Goal: Task Accomplishment & Management: Use online tool/utility

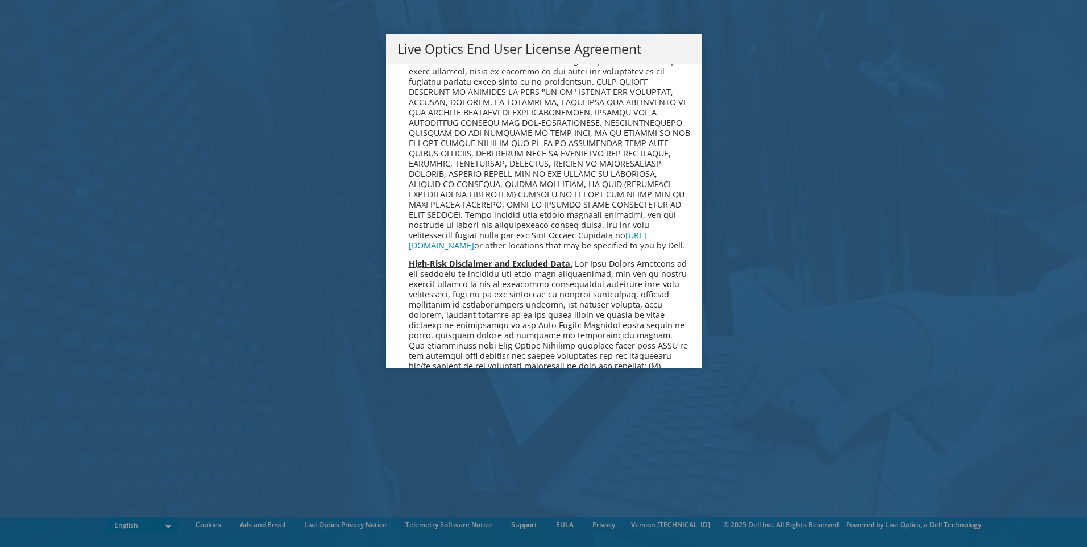
scroll to position [4298, 0]
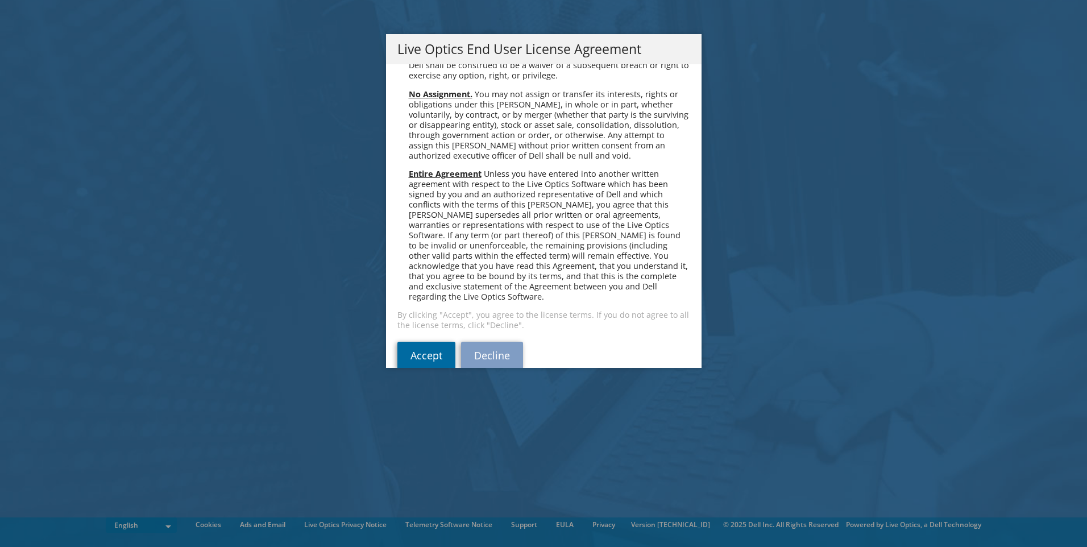
click at [430, 342] on link "Accept" at bounding box center [426, 355] width 58 height 27
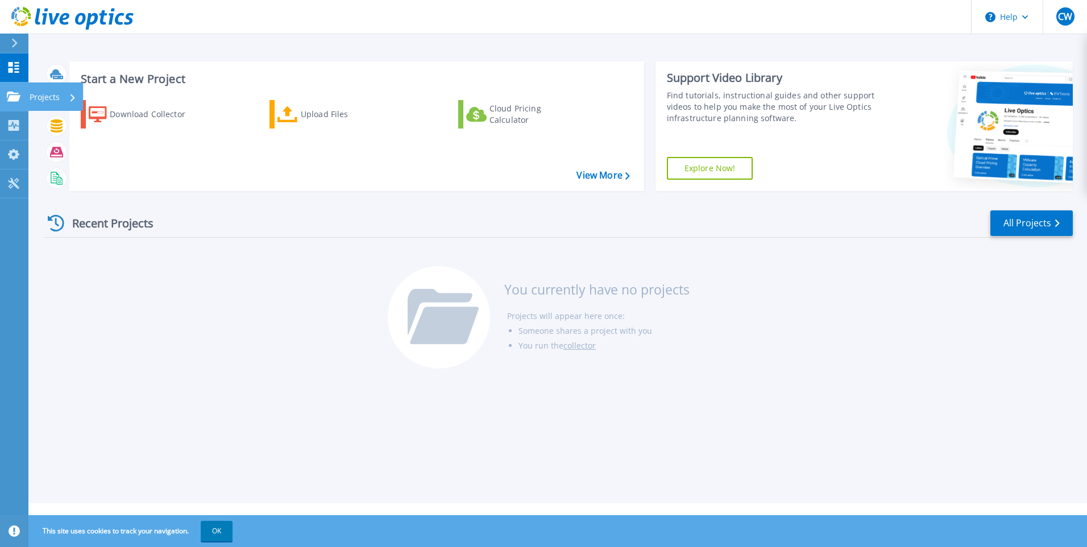
click at [40, 98] on p "Projects" at bounding box center [45, 97] width 30 height 30
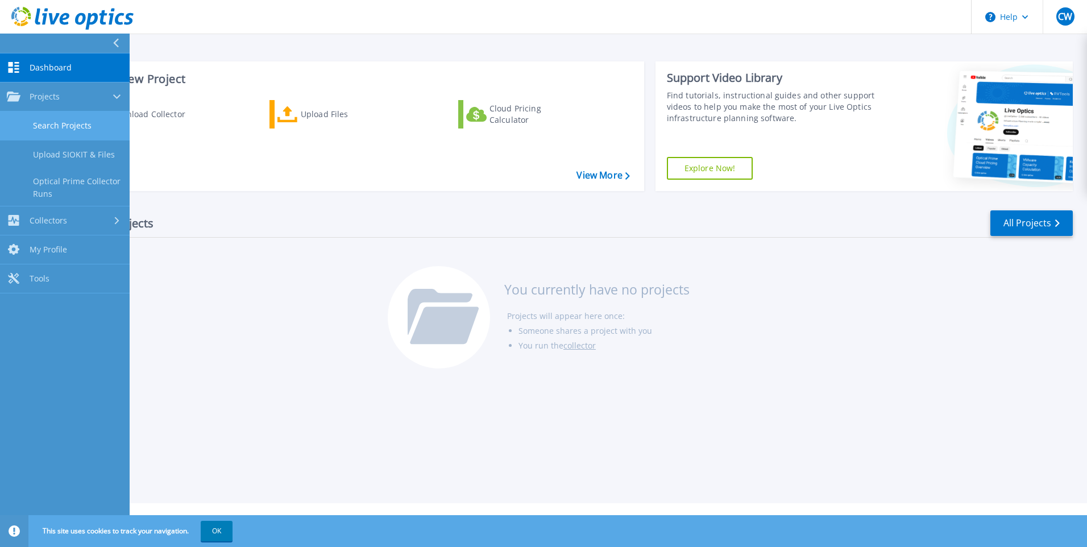
click at [79, 124] on link "Search Projects" at bounding box center [65, 125] width 130 height 29
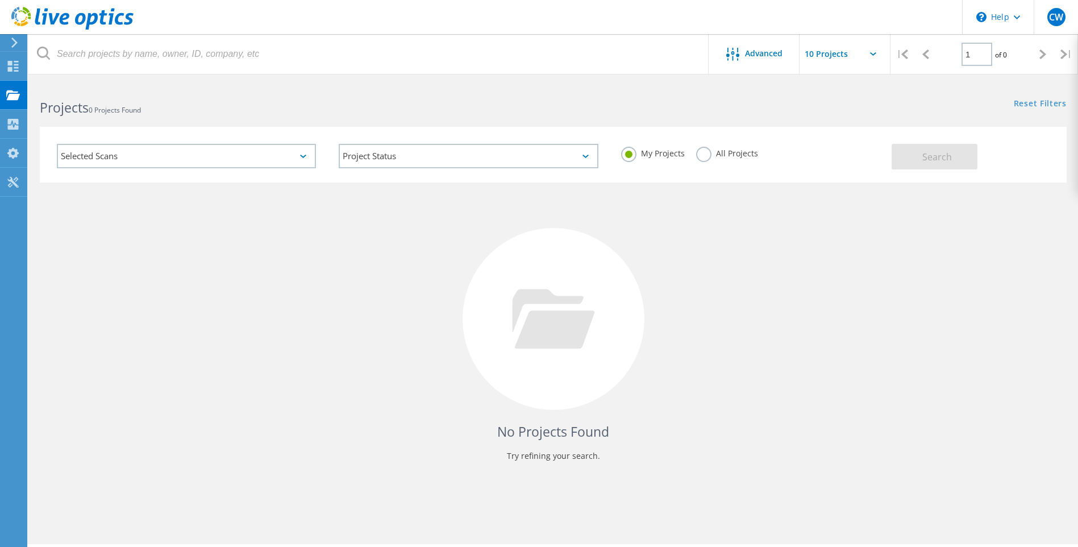
click at [892, 143] on div "Selected Scans Project Status In Progress Complete Published Anonymous Archived…" at bounding box center [553, 155] width 1027 height 56
click at [247, 167] on div "Selected Scans" at bounding box center [186, 156] width 259 height 24
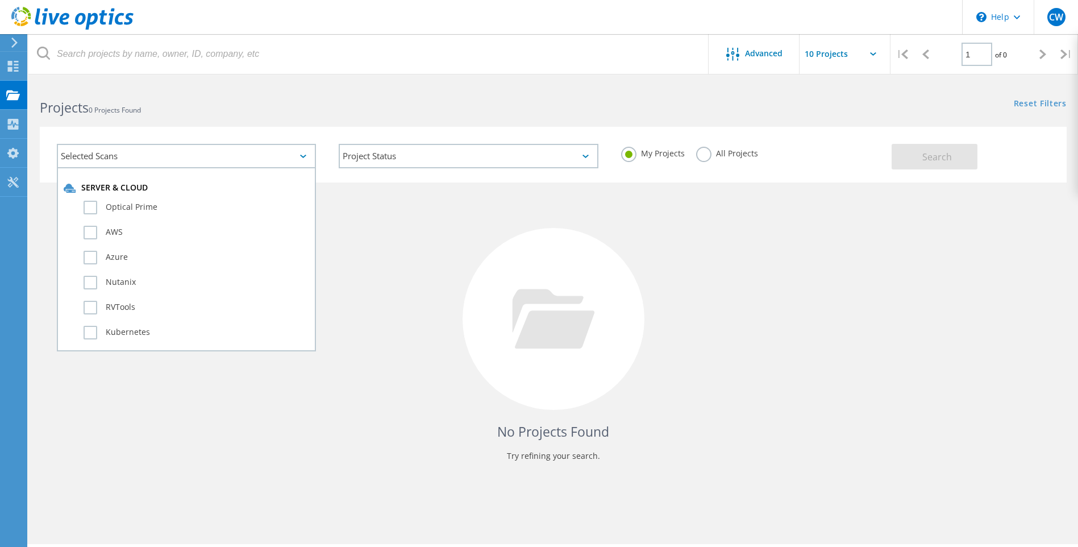
click at [352, 253] on div "No Projects Found Try refining your search." at bounding box center [553, 329] width 1027 height 294
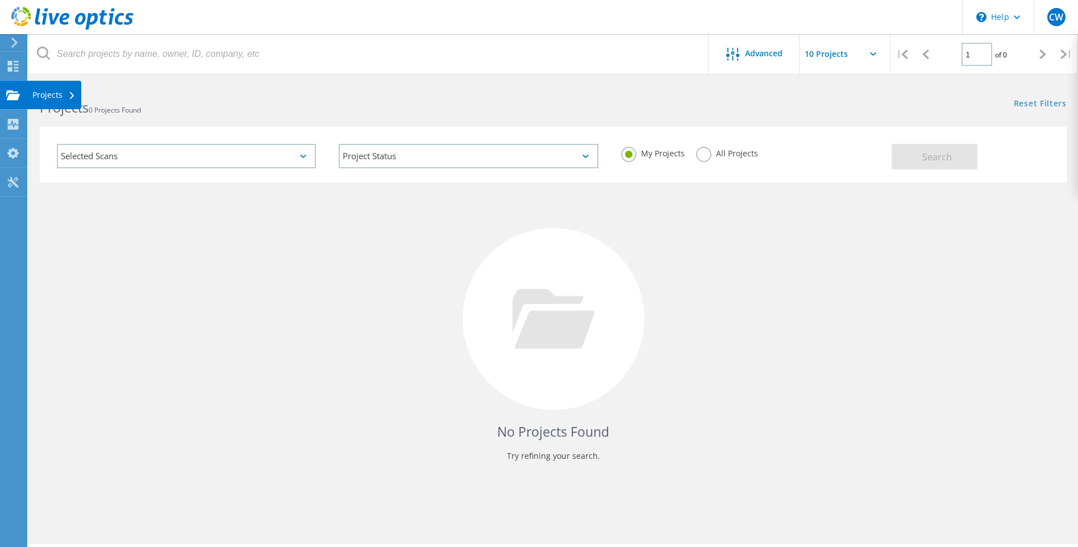
click at [41, 91] on div "Projects" at bounding box center [53, 95] width 43 height 8
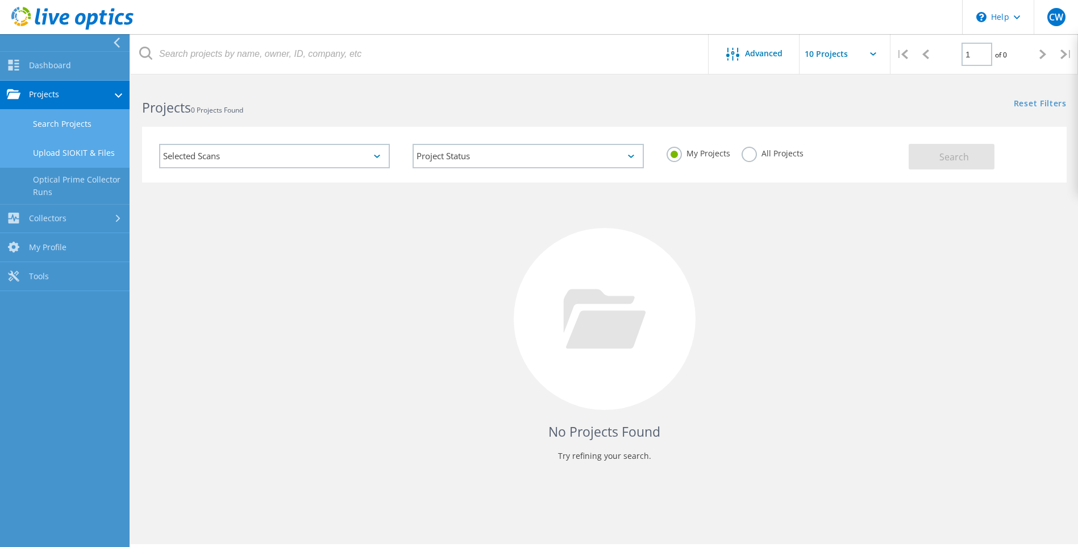
click at [92, 151] on link "Upload SIOKIT & Files" at bounding box center [65, 153] width 130 height 29
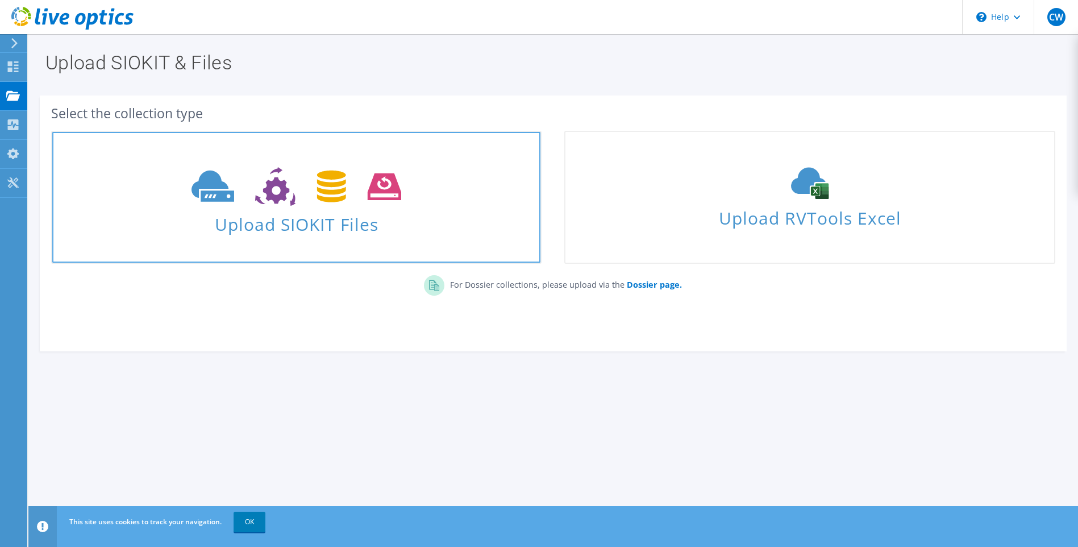
click at [272, 173] on use at bounding box center [297, 186] width 210 height 39
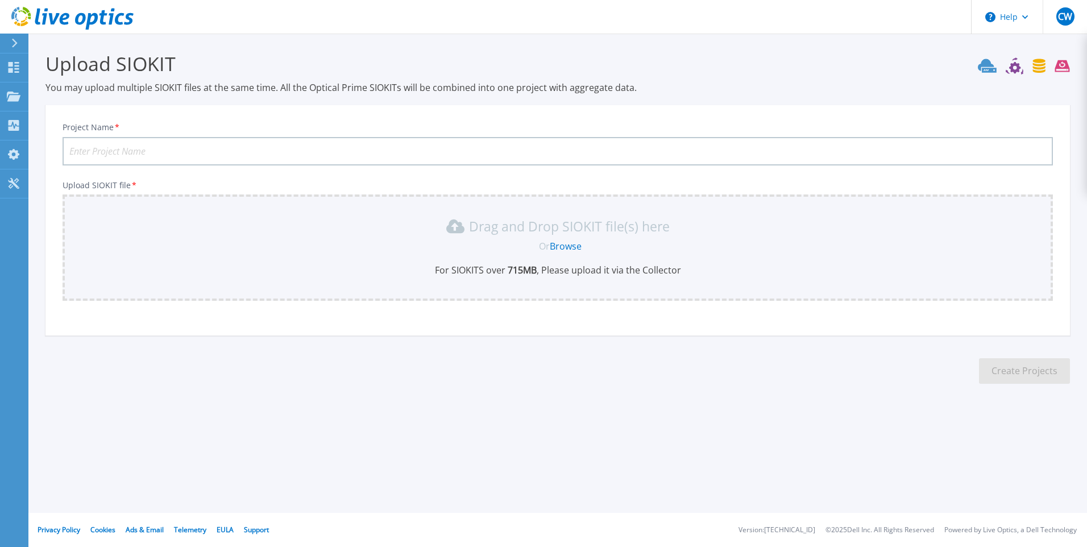
click at [216, 142] on input "Project Name *" at bounding box center [558, 151] width 990 height 28
type input "Primoris 1.1"
click at [566, 247] on link "Browse" at bounding box center [566, 246] width 32 height 13
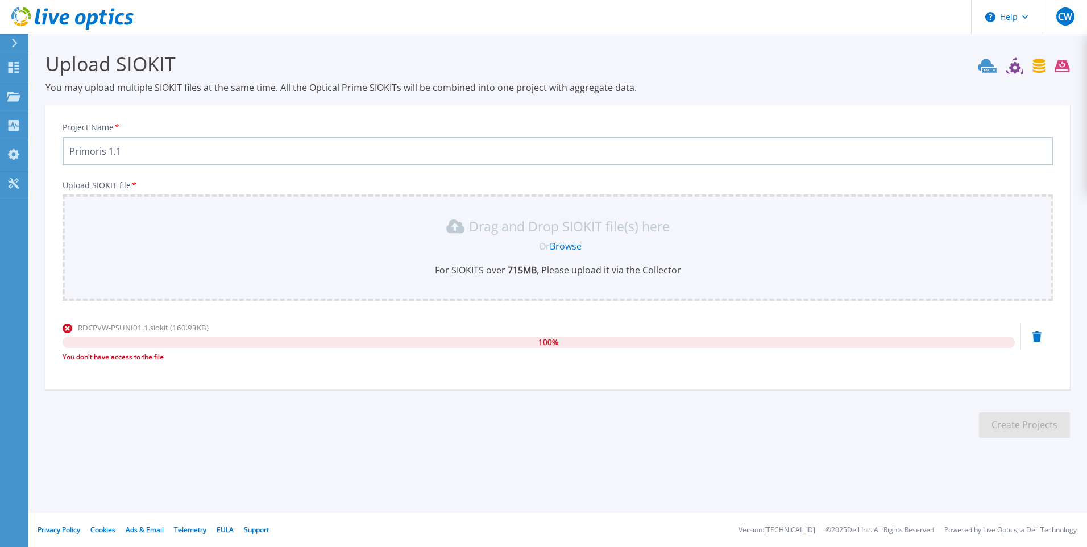
click at [562, 247] on link "Browse" at bounding box center [566, 246] width 32 height 13
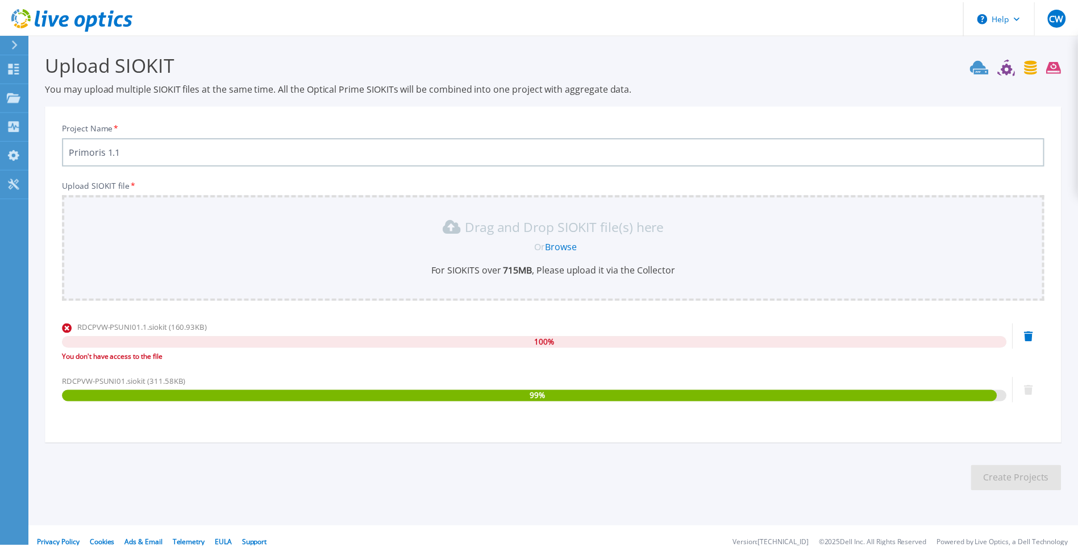
scroll to position [14, 0]
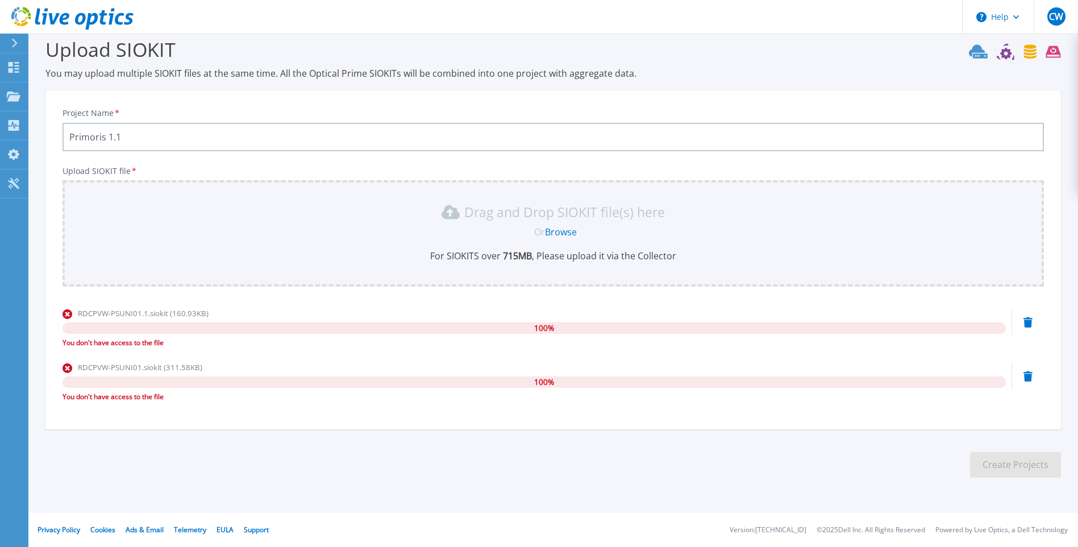
click at [1026, 373] on icon at bounding box center [1028, 376] width 9 height 10
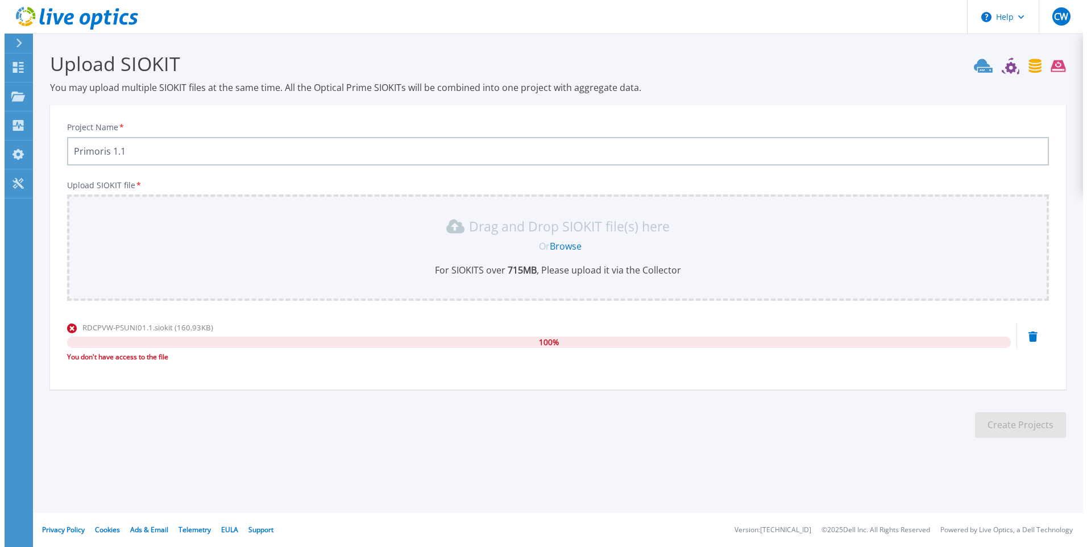
scroll to position [0, 0]
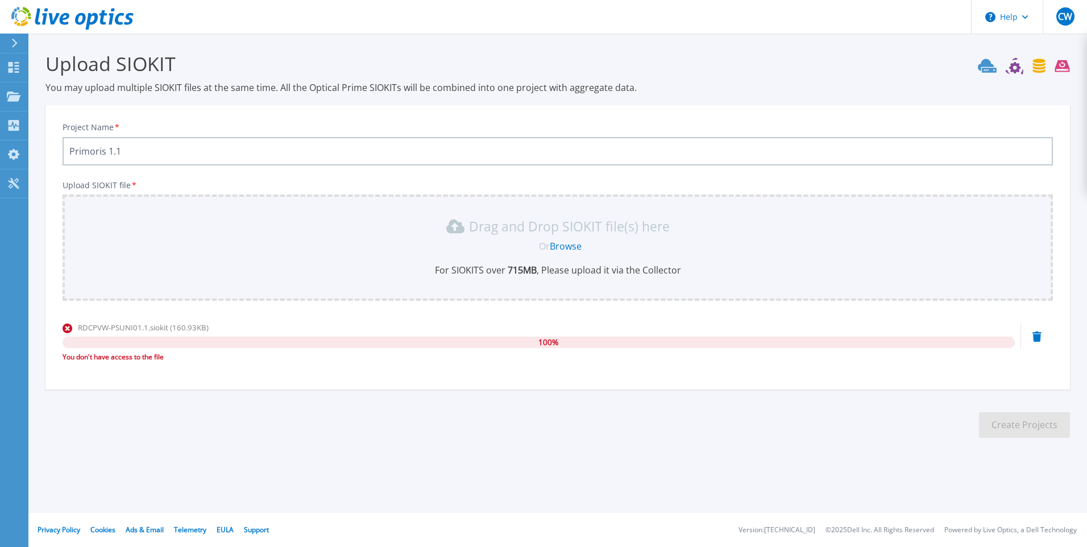
click at [338, 385] on div "Project Name * Primoris 1.1 Upload SIOKIT file * Drag and Drop SIOKIT file(s) h…" at bounding box center [557, 251] width 1024 height 277
click at [1033, 333] on icon at bounding box center [1036, 336] width 9 height 10
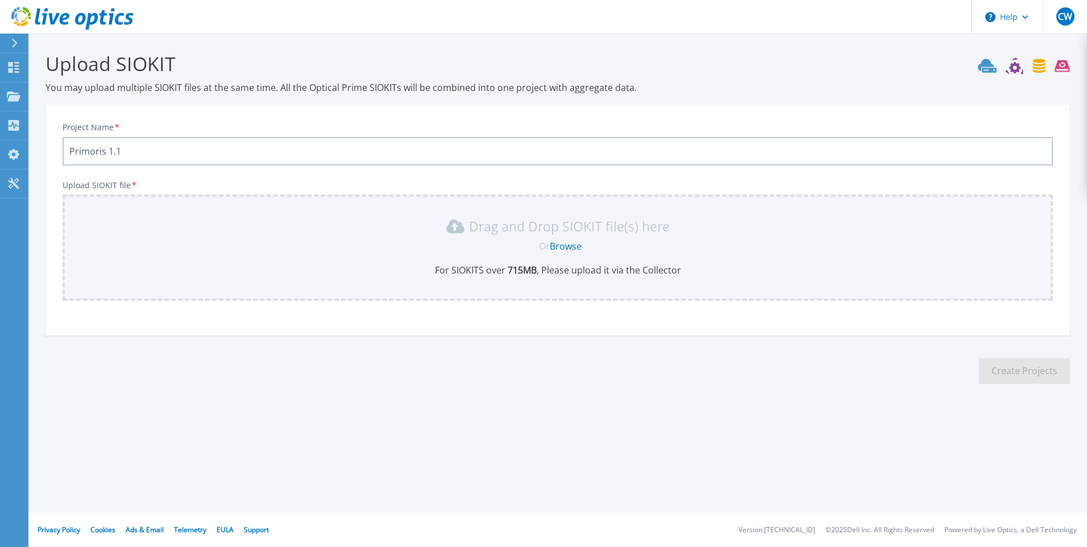
click at [157, 163] on input "Primoris 1.1" at bounding box center [558, 151] width 990 height 28
click at [10, 34] on div at bounding box center [19, 43] width 18 height 19
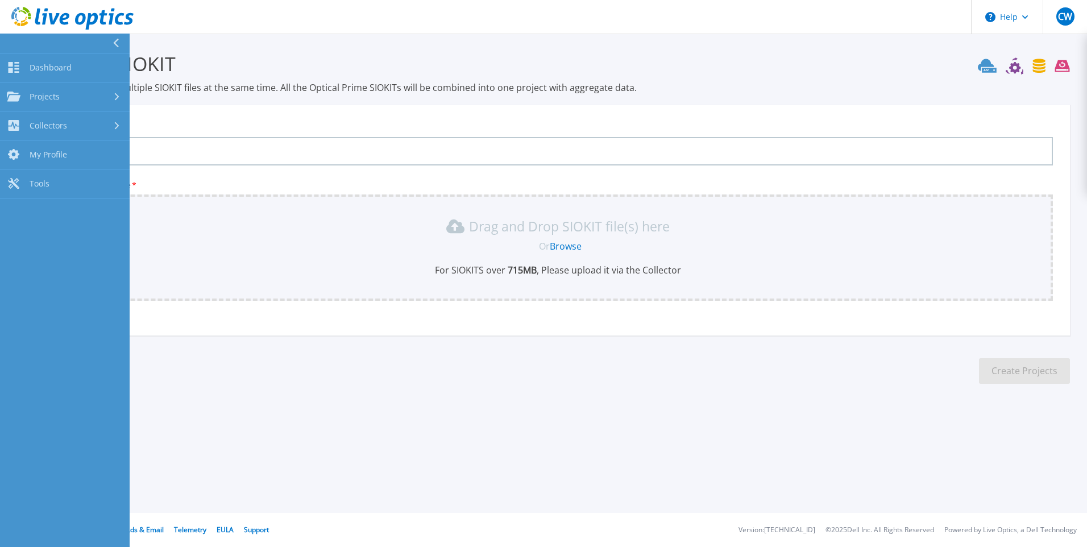
click at [11, 44] on button at bounding box center [65, 44] width 130 height 20
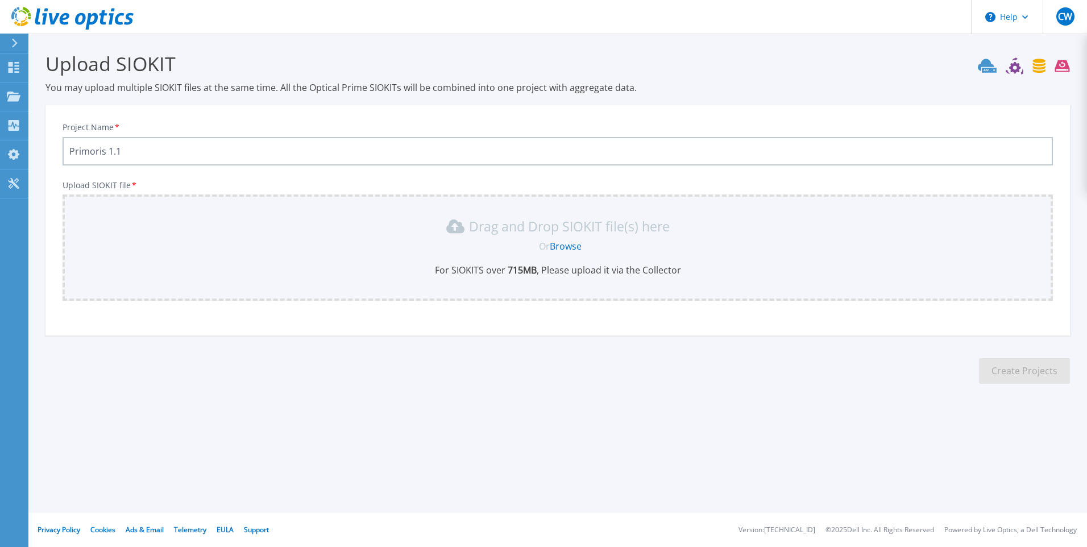
click at [11, 43] on icon at bounding box center [14, 43] width 6 height 9
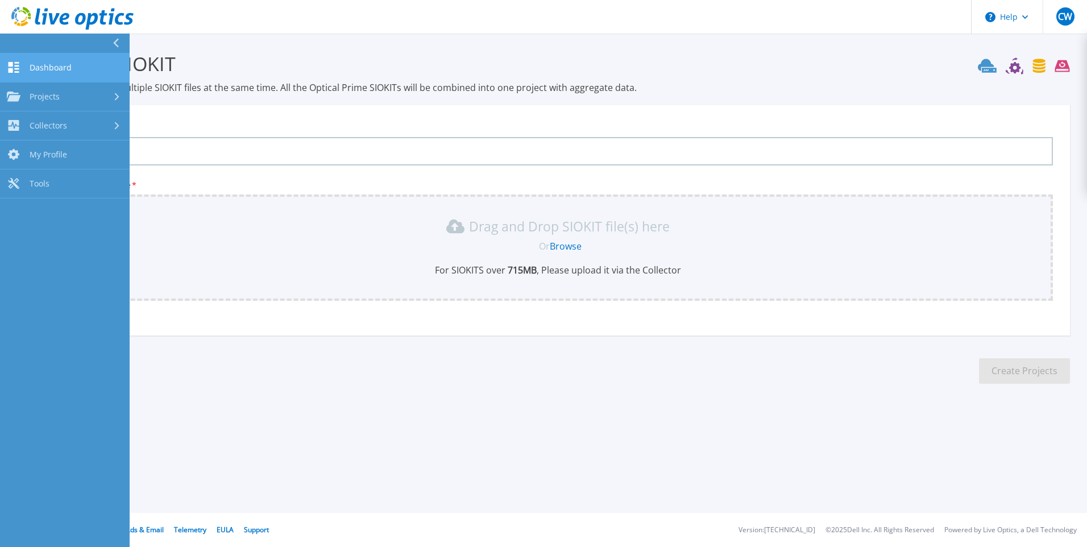
click at [20, 61] on link "Dashboard Dashboard" at bounding box center [65, 67] width 130 height 29
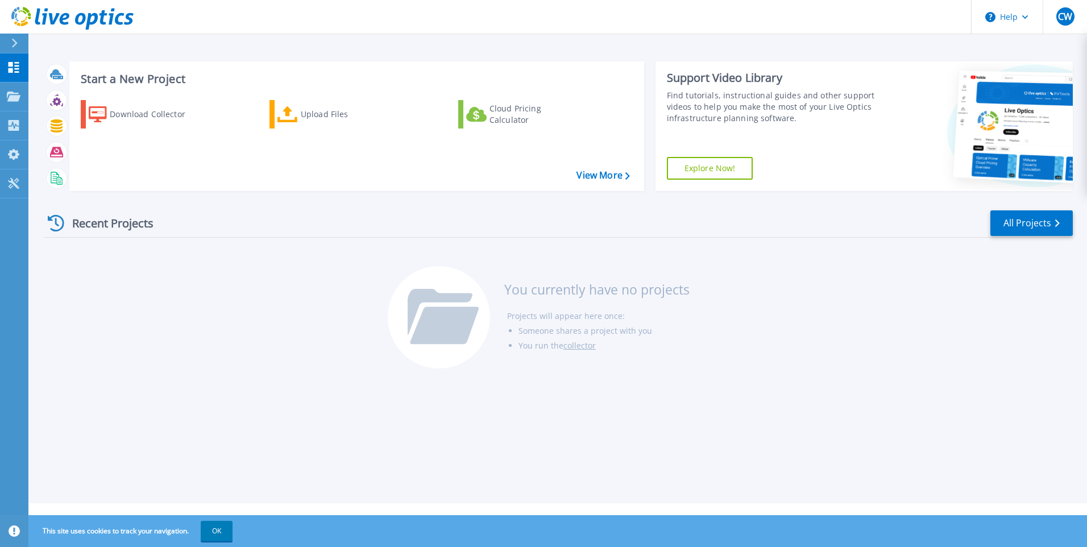
click at [920, 350] on div "Recent Projects All Projects You currently have no projects Projects will appea…" at bounding box center [558, 290] width 1029 height 180
click at [55, 98] on p "Projects" at bounding box center [45, 97] width 30 height 30
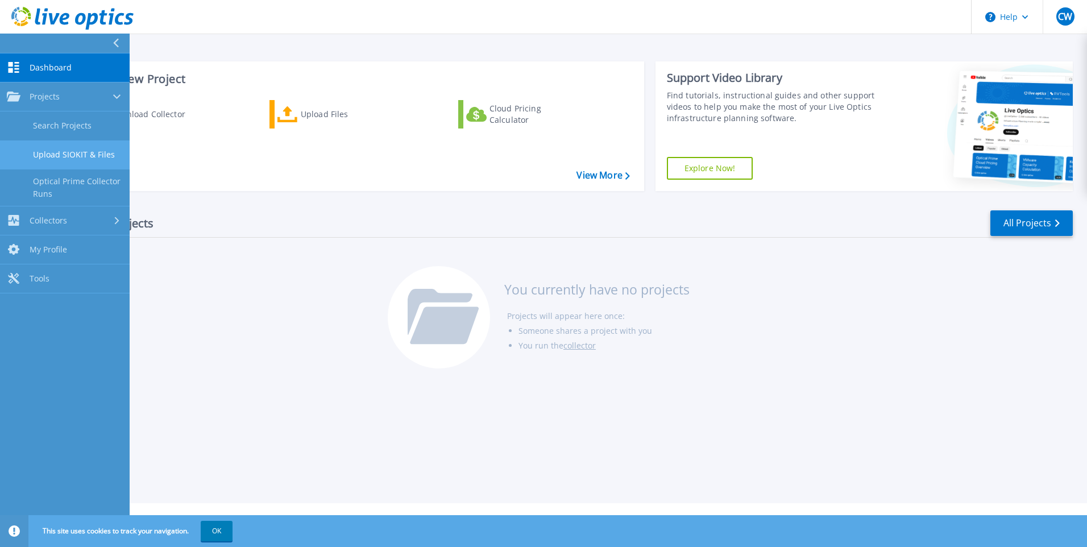
click at [90, 159] on link "Upload SIOKIT & Files" at bounding box center [65, 154] width 130 height 29
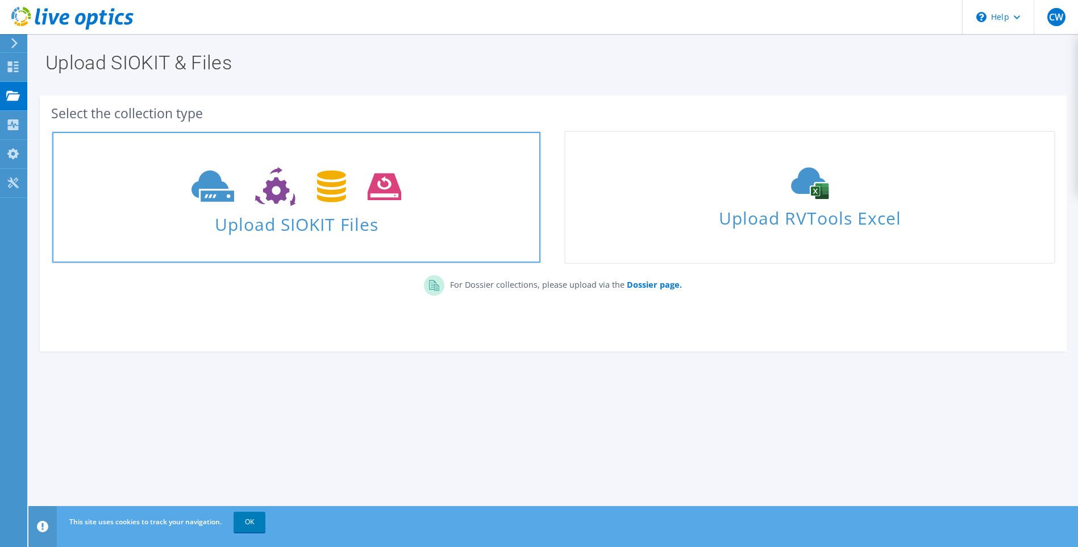
click at [300, 153] on link "Upload SIOKIT Files" at bounding box center [296, 197] width 490 height 133
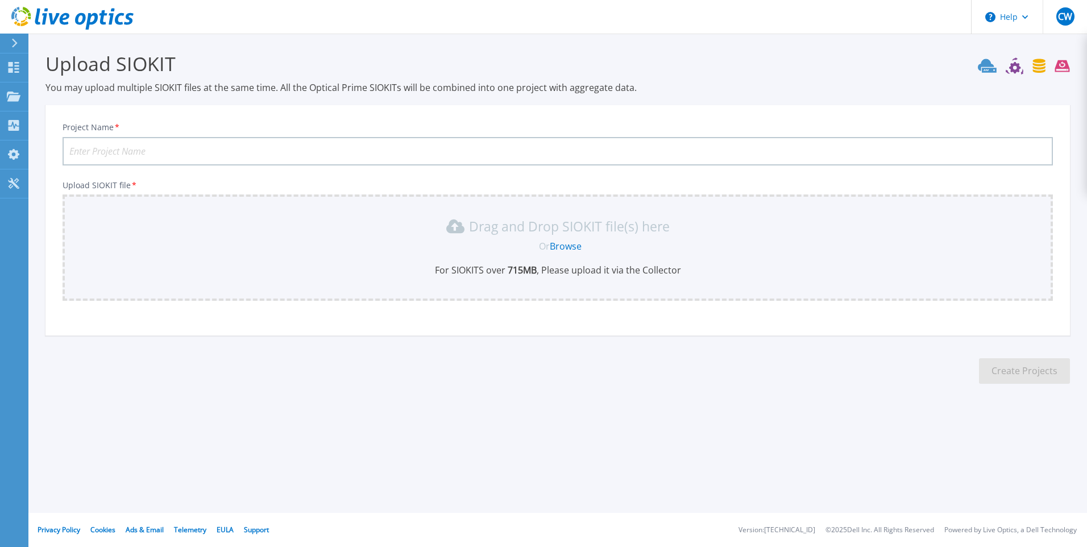
click at [572, 248] on link "Browse" at bounding box center [566, 246] width 32 height 13
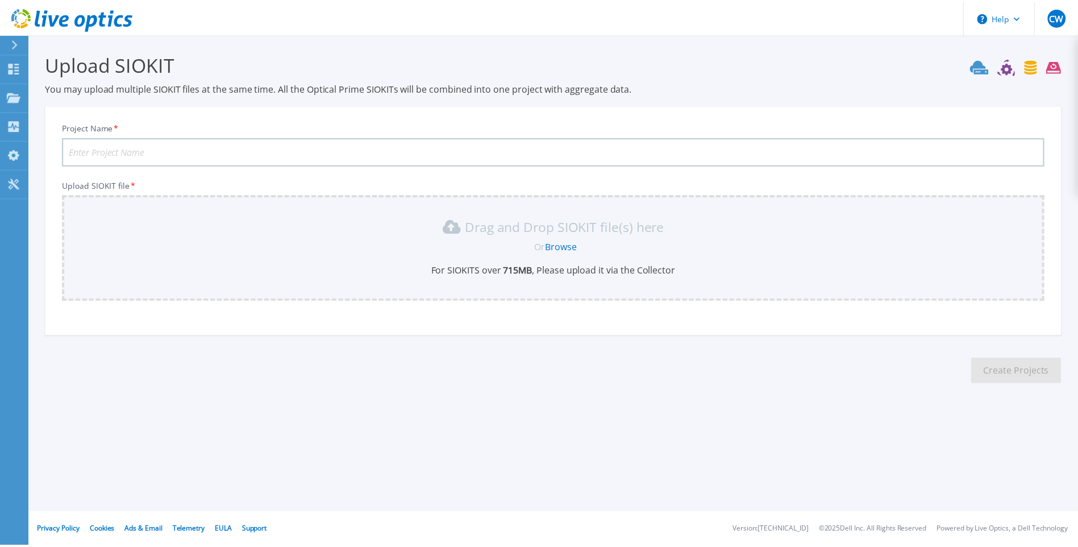
scroll to position [14, 0]
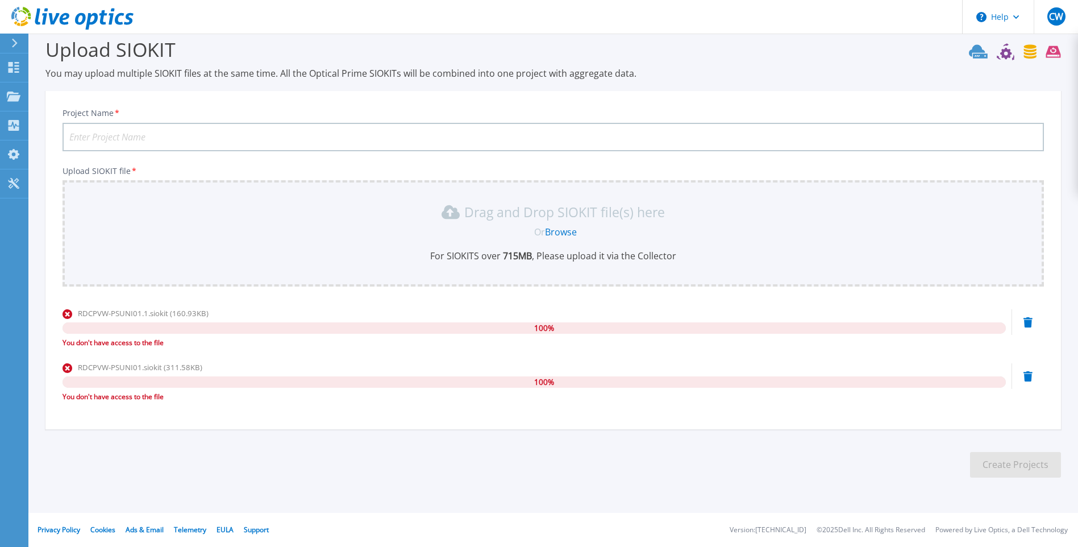
click at [134, 136] on input "Project Name *" at bounding box center [554, 137] width 982 height 28
type input "Primoris 1.1"
drag, startPoint x: 781, startPoint y: 502, endPoint x: 910, endPoint y: 483, distance: 130.5
click at [781, 502] on section "Upload SIOKIT You may upload multiple SIOKIT files at the same time. All the Op…" at bounding box center [553, 261] width 1050 height 484
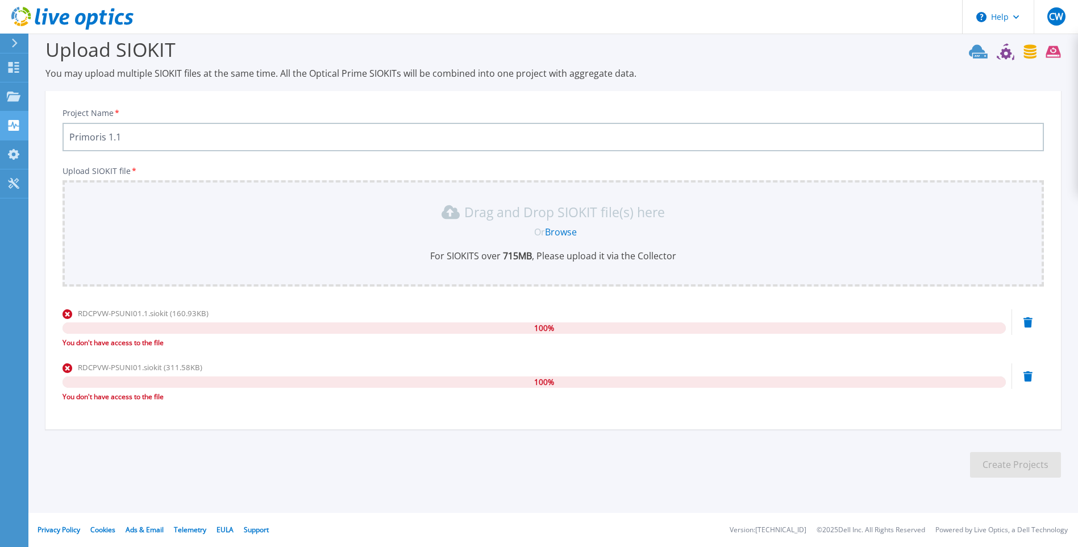
click at [9, 111] on link "Collectors Collectors" at bounding box center [14, 125] width 28 height 29
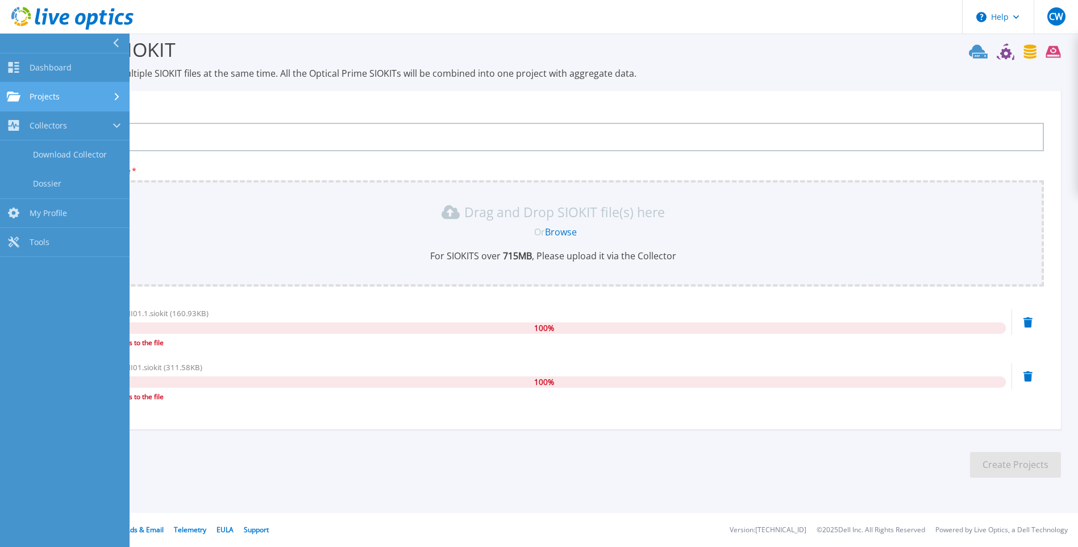
click at [51, 89] on link "Projects Projects" at bounding box center [65, 96] width 130 height 29
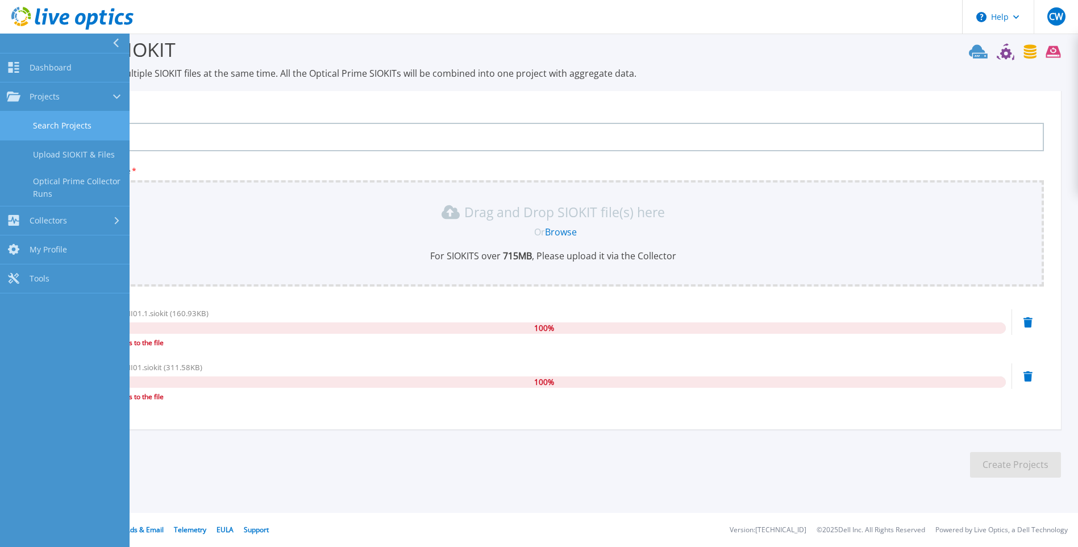
click at [69, 123] on link "Search Projects" at bounding box center [65, 125] width 130 height 29
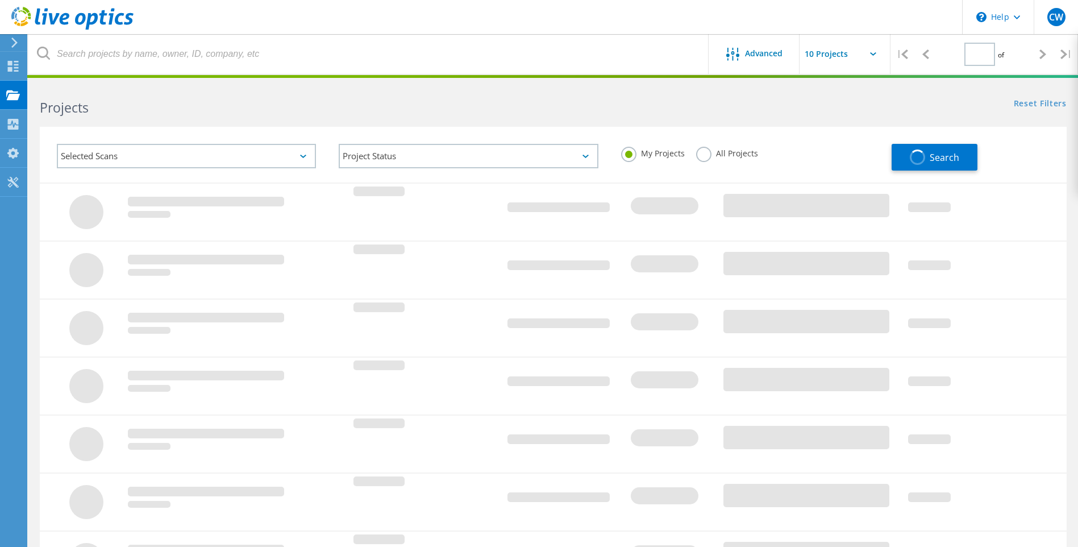
type input "1"
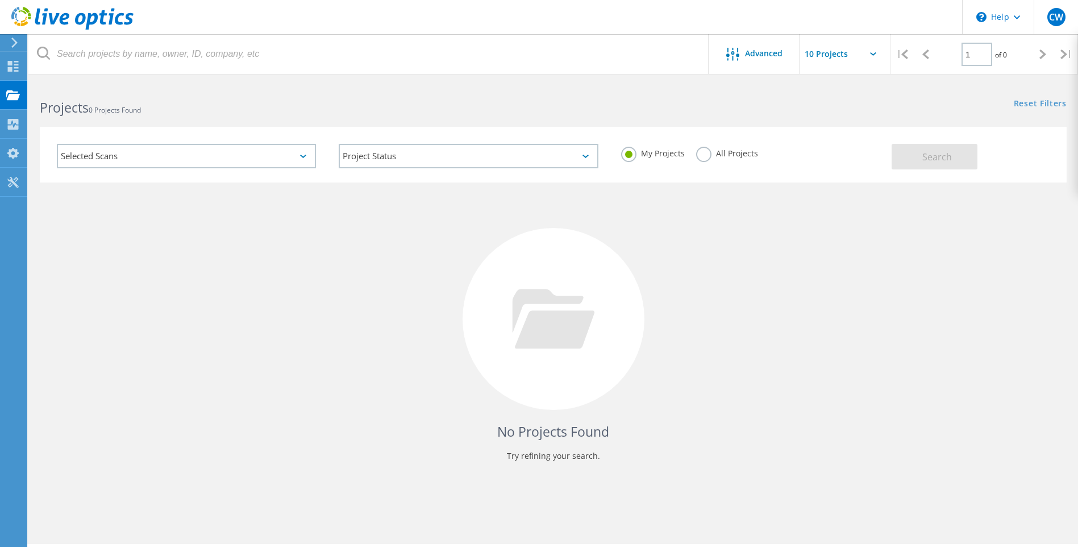
click at [846, 55] on input "text" at bounding box center [857, 54] width 114 height 40
click at [260, 256] on div "No Projects Found Try refining your search." at bounding box center [553, 329] width 1027 height 294
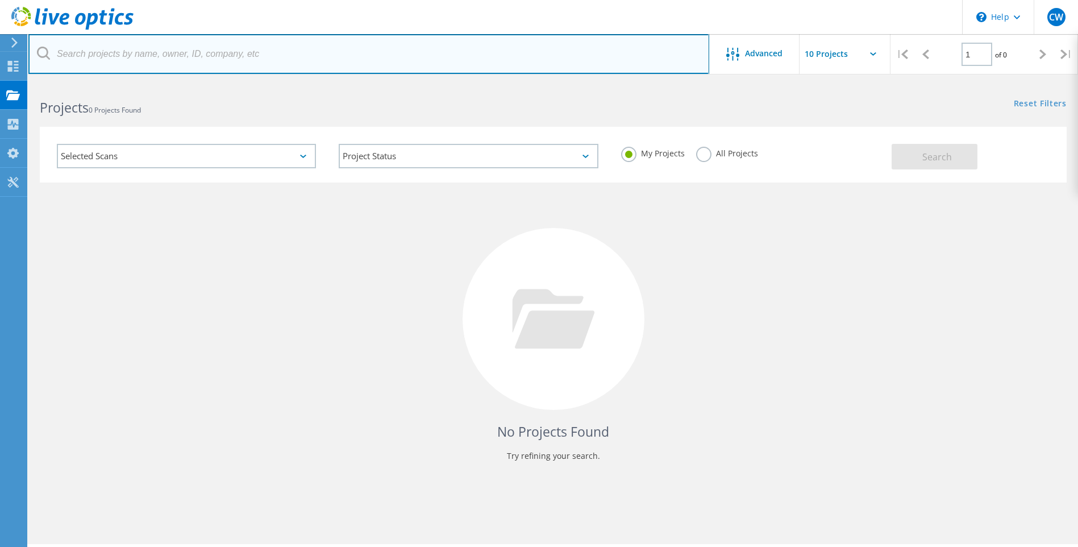
drag, startPoint x: 114, startPoint y: 45, endPoint x: 85, endPoint y: 48, distance: 29.8
click at [104, 46] on input "text" at bounding box center [368, 54] width 681 height 40
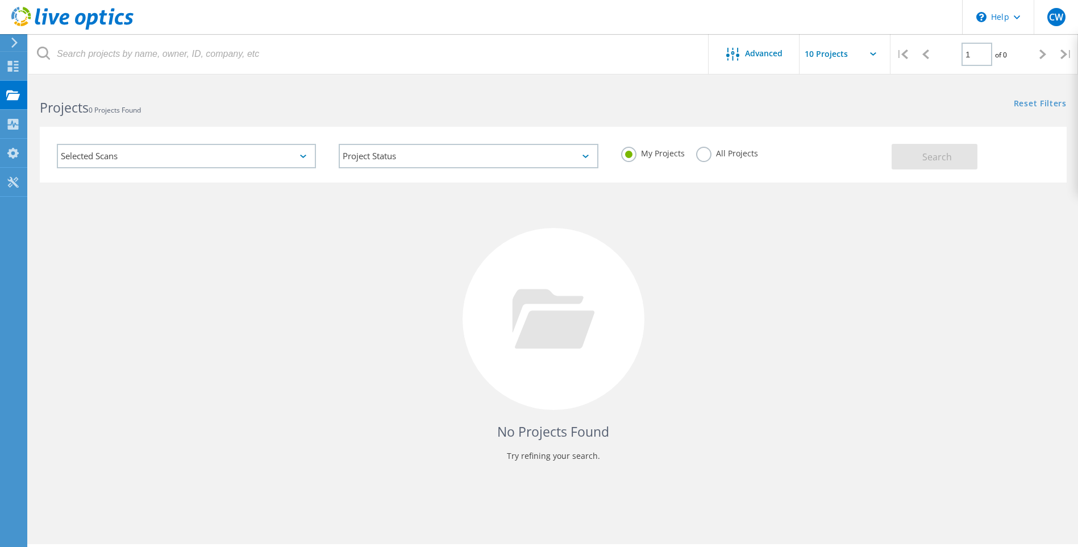
click at [9, 45] on div at bounding box center [12, 43] width 17 height 10
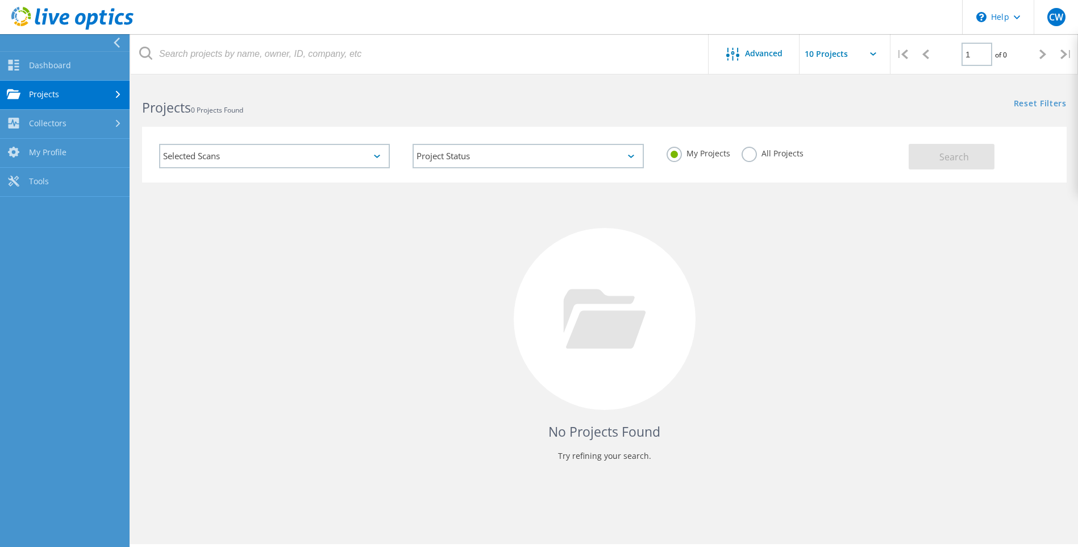
click at [39, 16] on use at bounding box center [72, 18] width 122 height 23
